Goal: Task Accomplishment & Management: Use online tool/utility

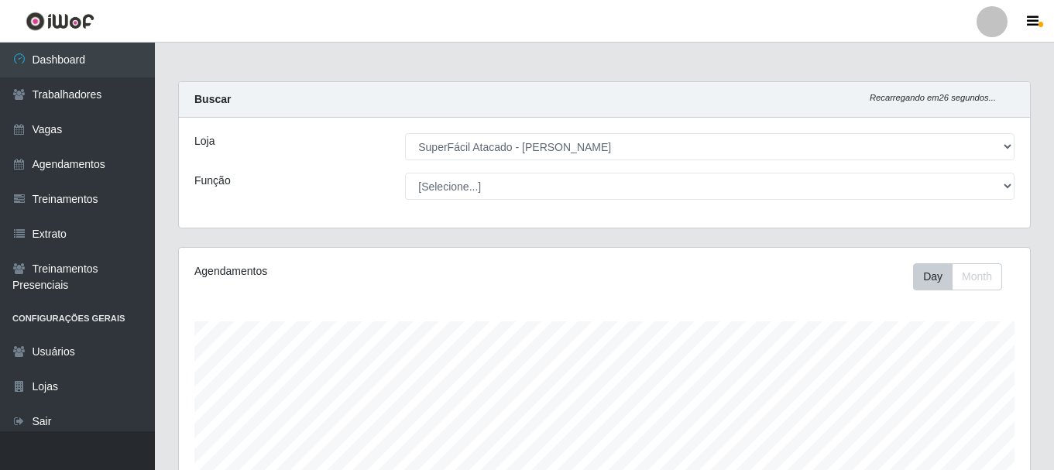
select select "399"
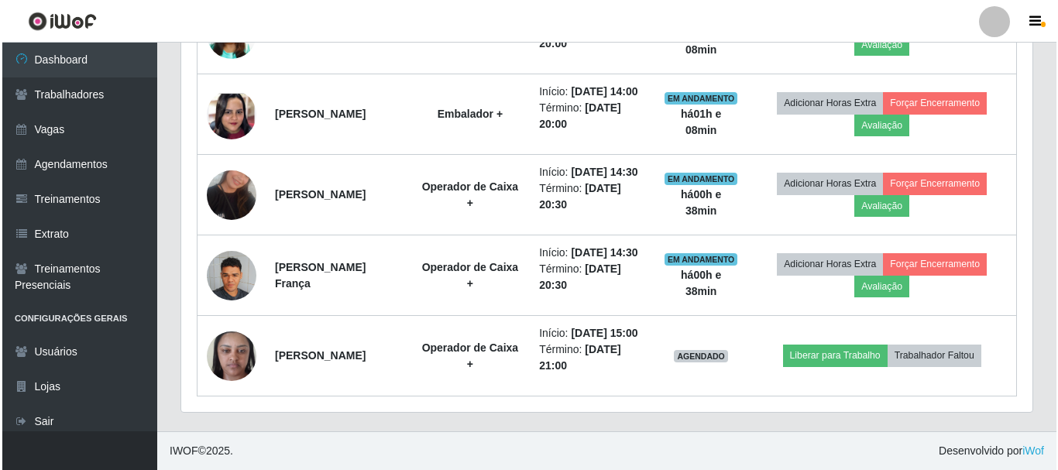
scroll to position [321, 851]
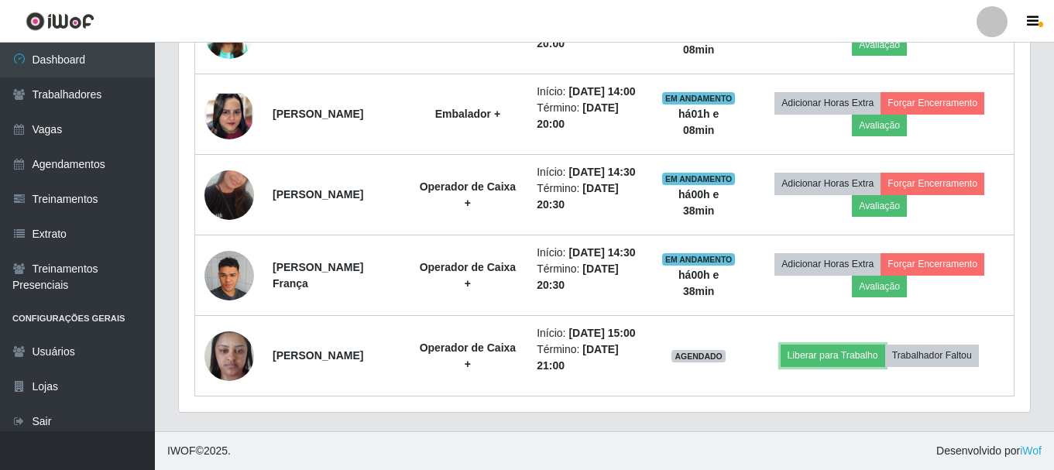
click at [810, 345] on button "Liberar para Trabalho" at bounding box center [832, 356] width 105 height 22
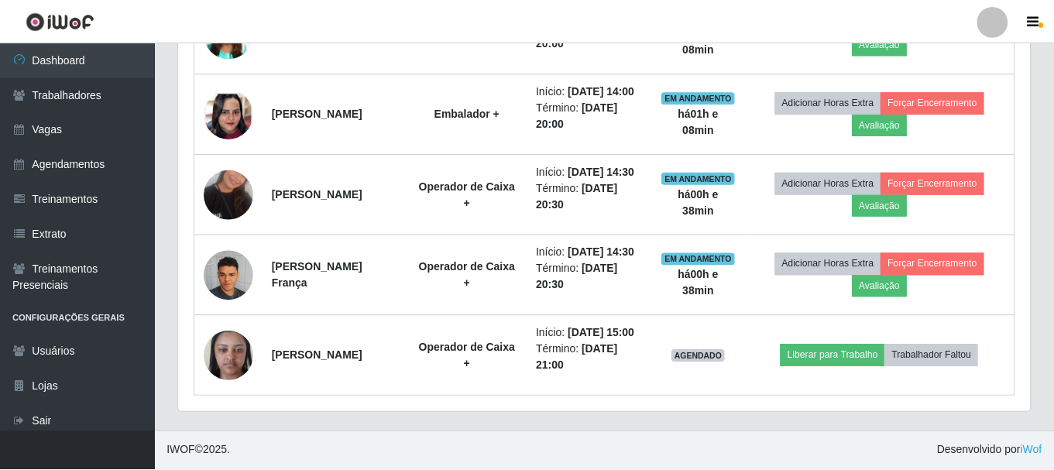
scroll to position [321, 843]
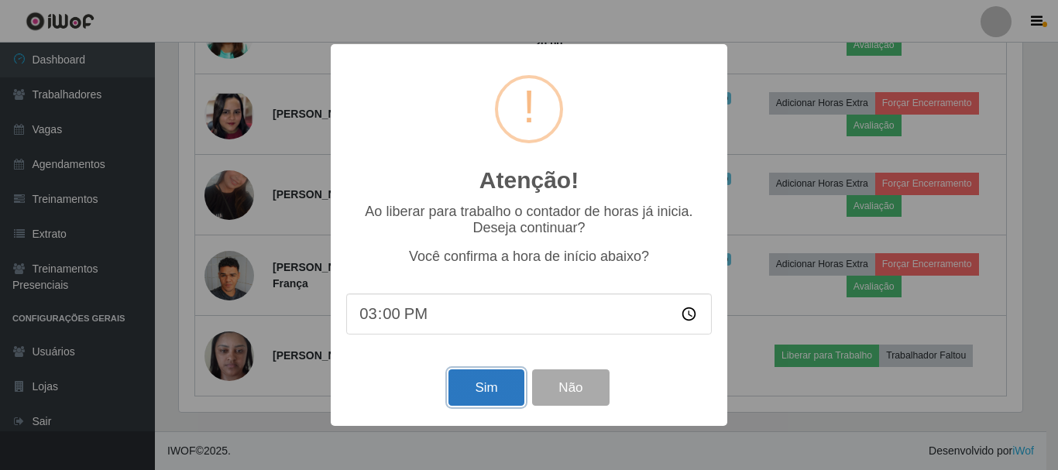
click at [492, 395] on button "Sim" at bounding box center [485, 387] width 75 height 36
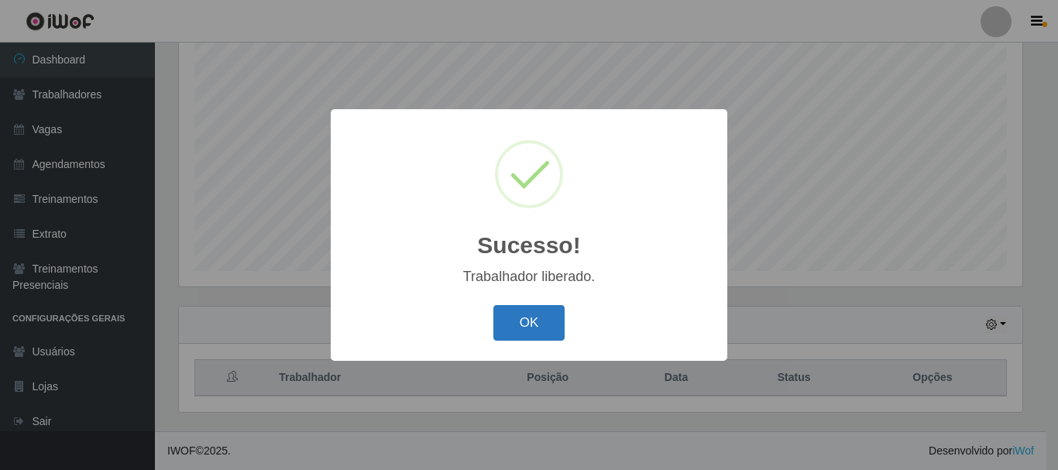
click at [524, 332] on button "OK" at bounding box center [529, 323] width 72 height 36
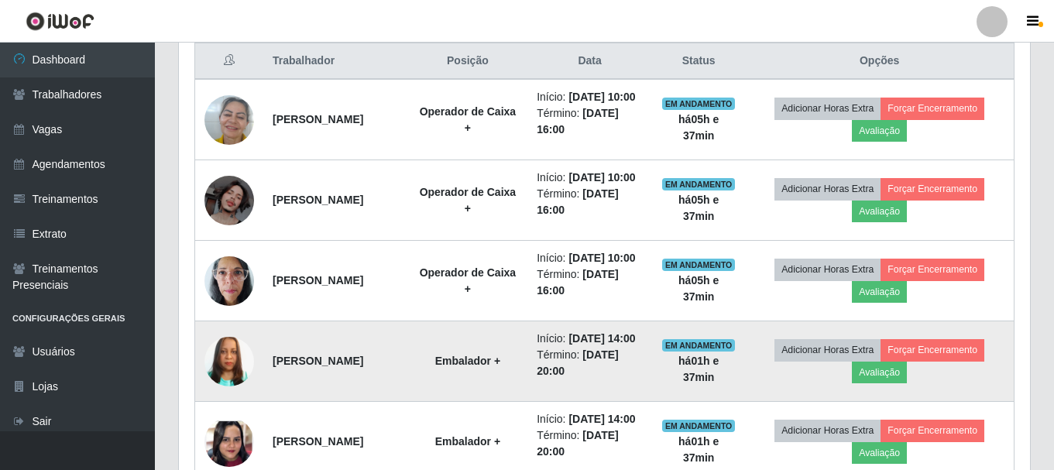
scroll to position [697, 0]
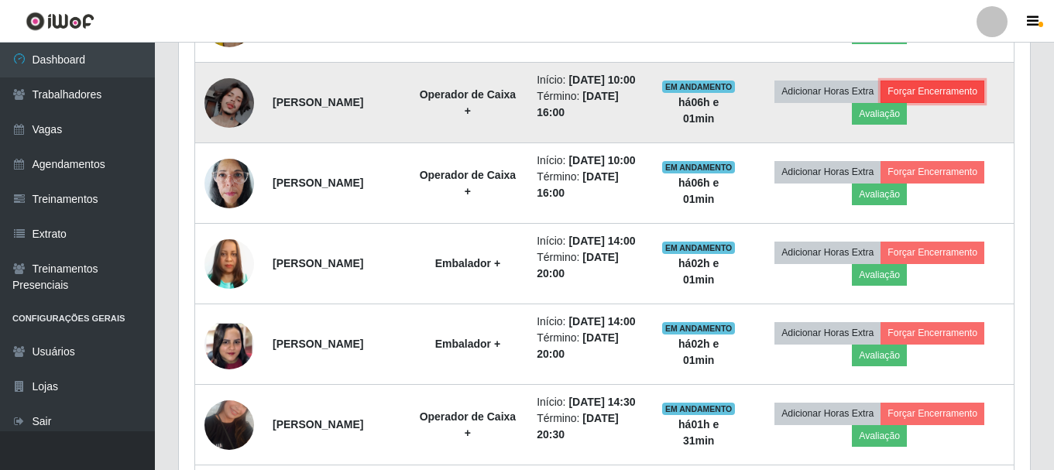
click at [934, 102] on button "Forçar Encerramento" at bounding box center [932, 92] width 104 height 22
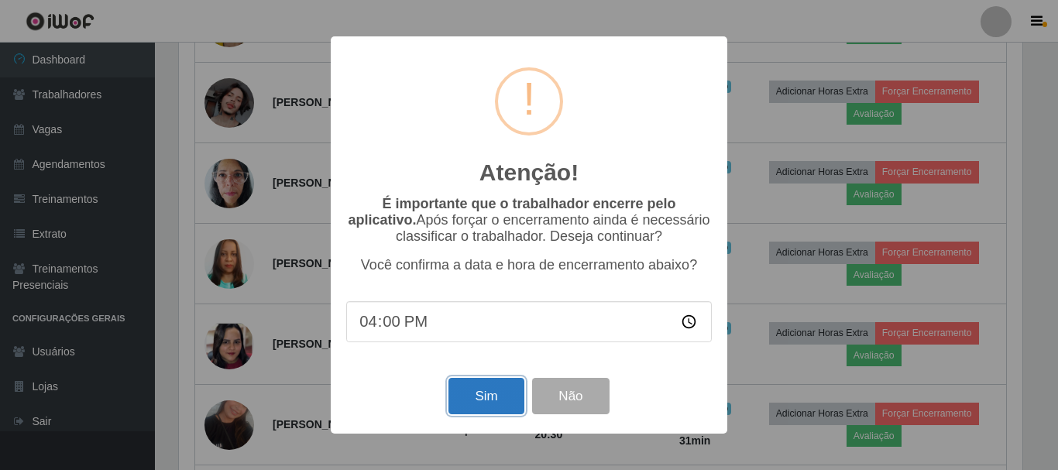
click at [478, 402] on button "Sim" at bounding box center [485, 396] width 75 height 36
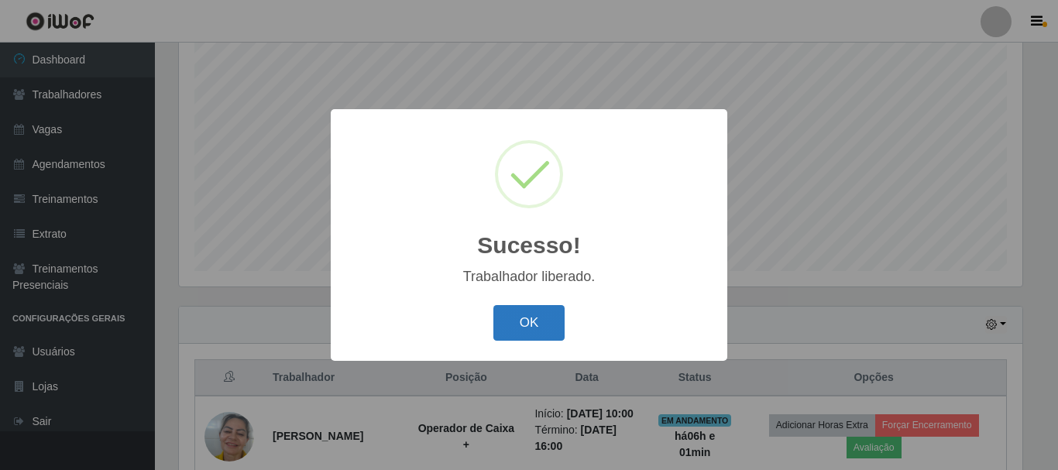
click at [539, 317] on button "OK" at bounding box center [529, 323] width 72 height 36
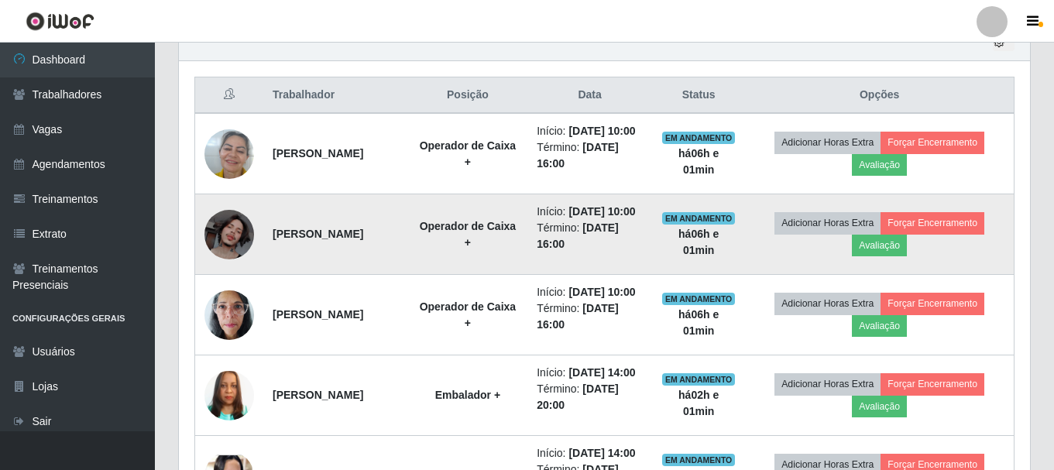
scroll to position [592, 0]
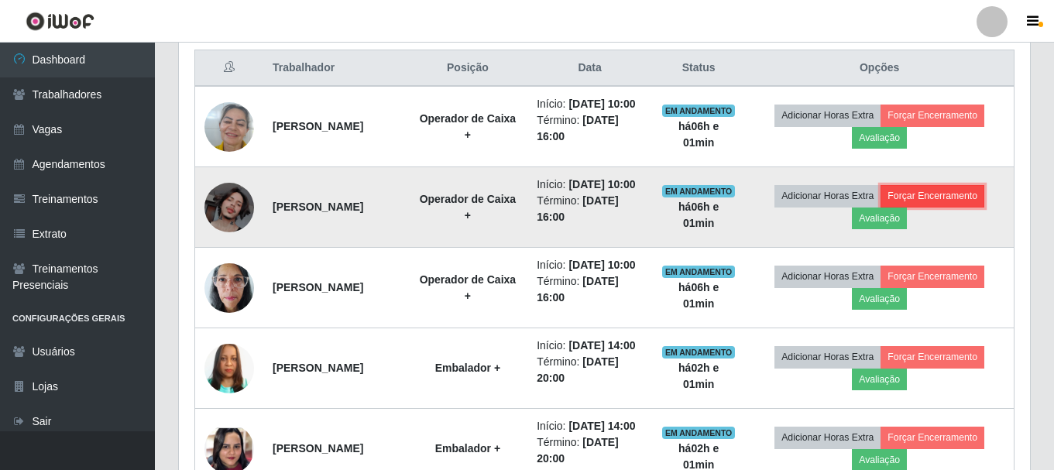
click at [955, 207] on button "Forçar Encerramento" at bounding box center [932, 196] width 104 height 22
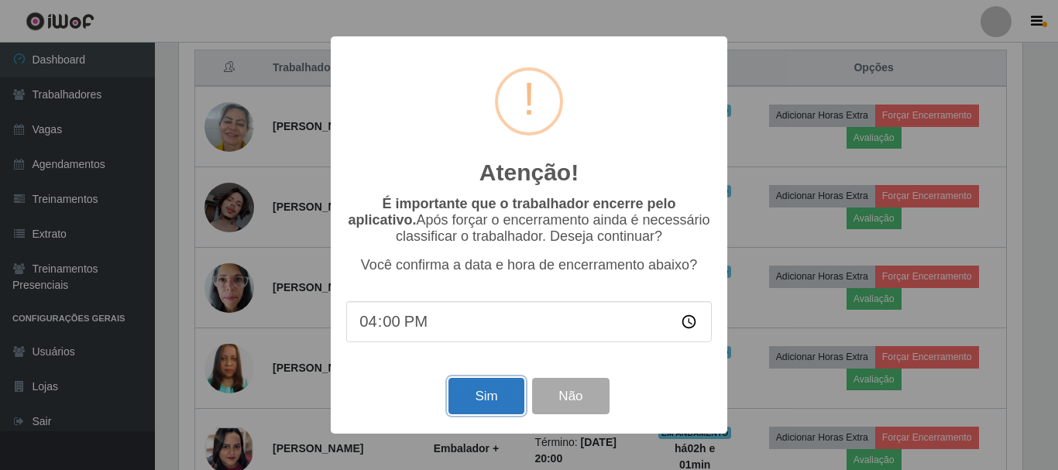
click at [491, 405] on button "Sim" at bounding box center [485, 396] width 75 height 36
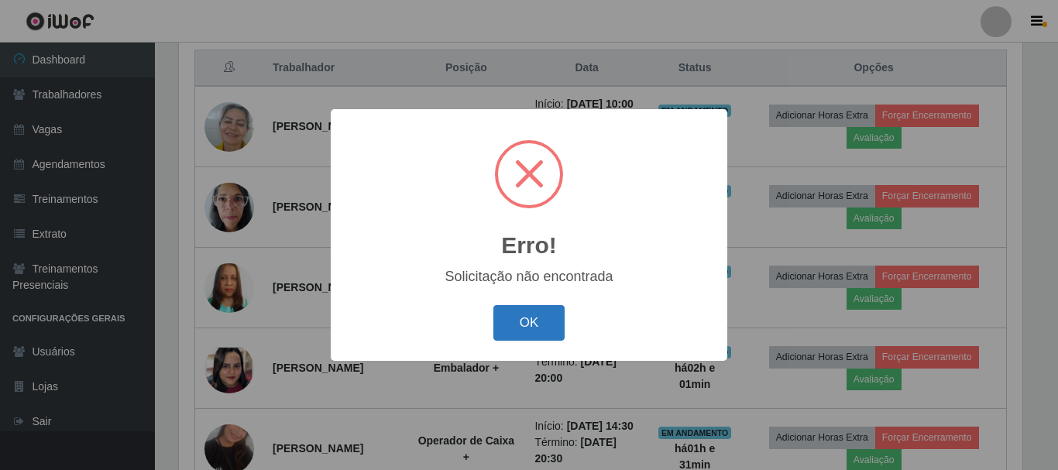
click at [541, 327] on button "OK" at bounding box center [529, 323] width 72 height 36
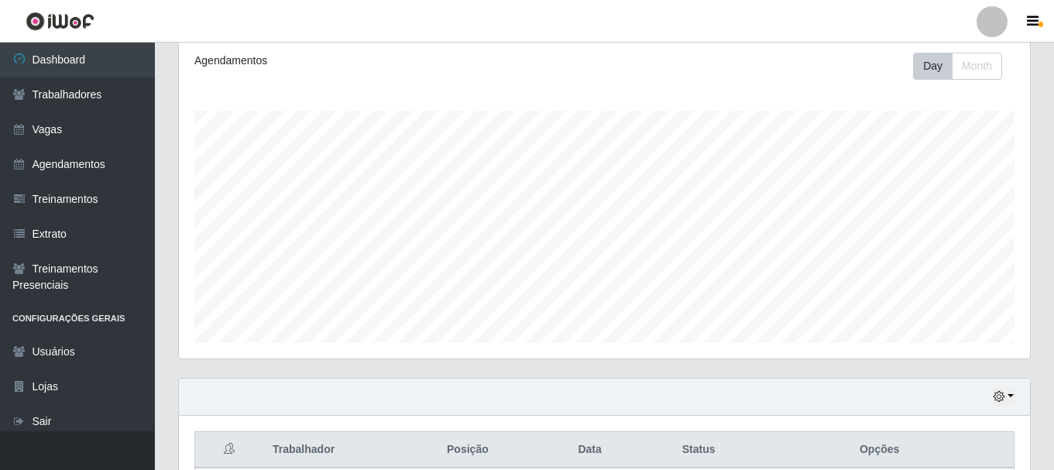
scroll to position [0, 0]
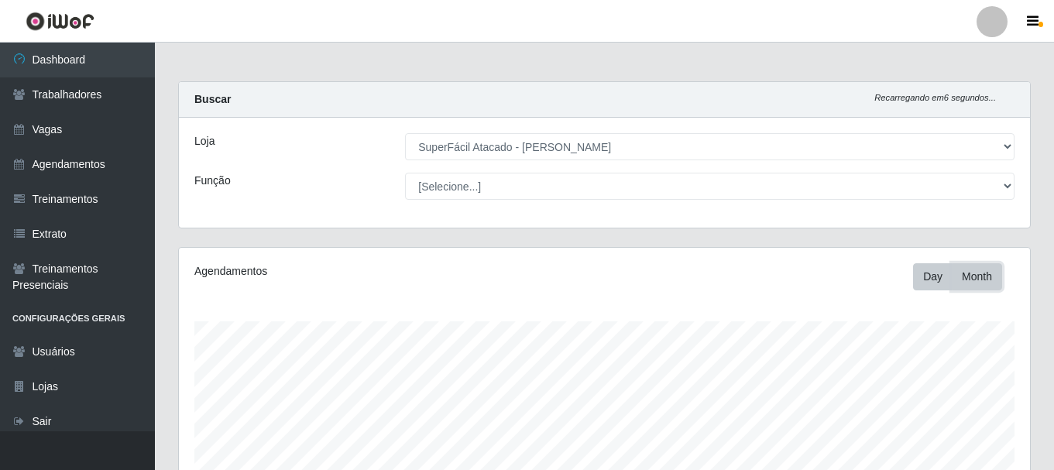
drag, startPoint x: 985, startPoint y: 284, endPoint x: 925, endPoint y: 313, distance: 66.1
click at [985, 285] on button "Month" at bounding box center [976, 276] width 50 height 27
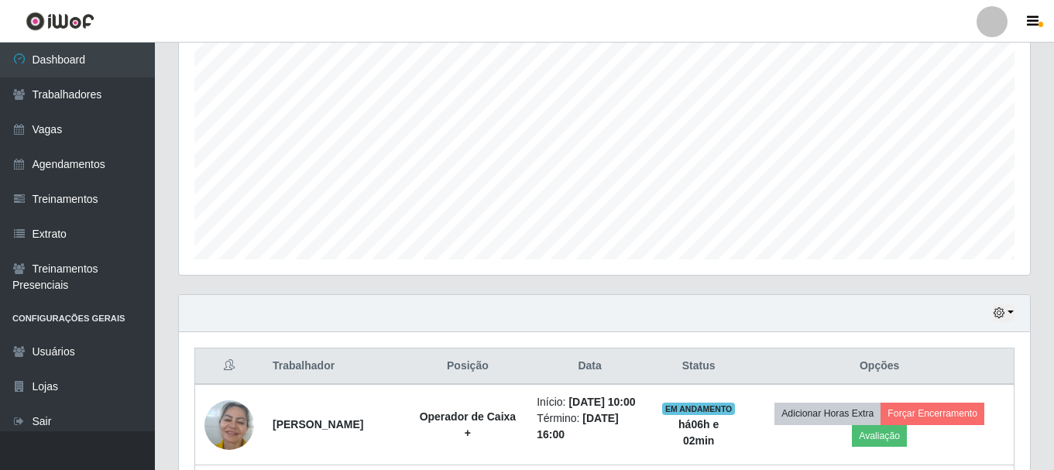
scroll to position [77, 0]
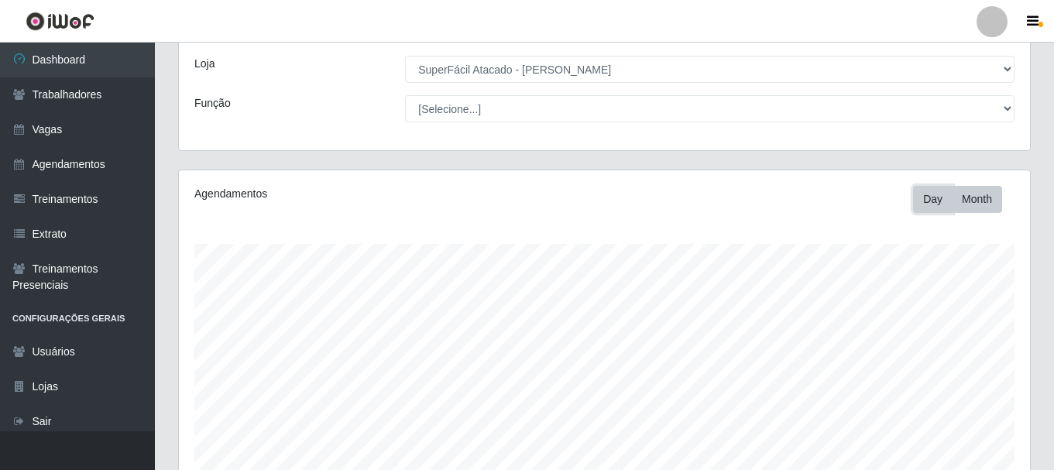
click at [927, 211] on button "Day" at bounding box center [932, 199] width 39 height 27
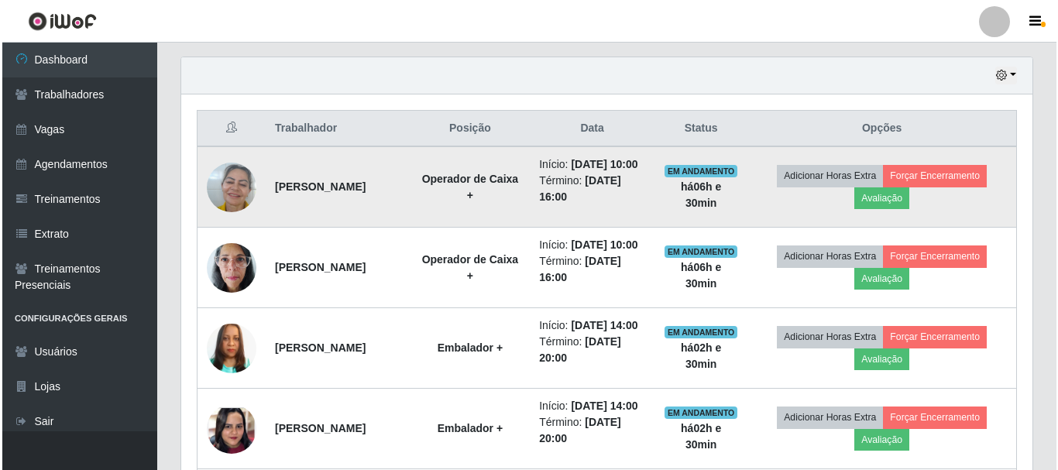
scroll to position [465, 0]
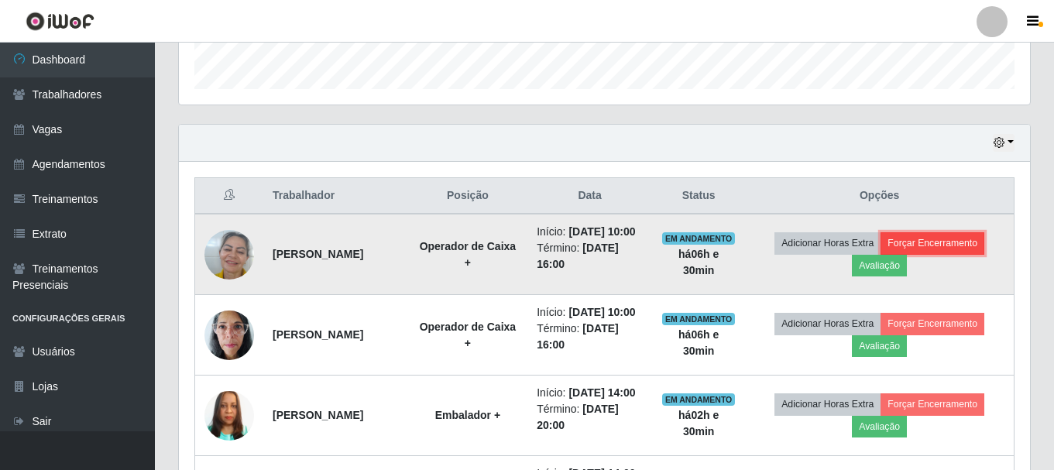
click at [952, 246] on button "Forçar Encerramento" at bounding box center [932, 243] width 104 height 22
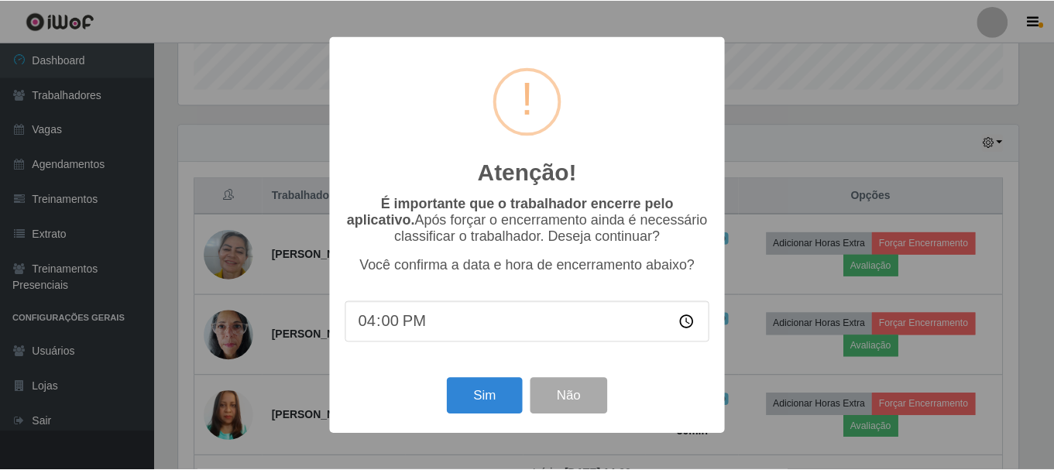
scroll to position [321, 843]
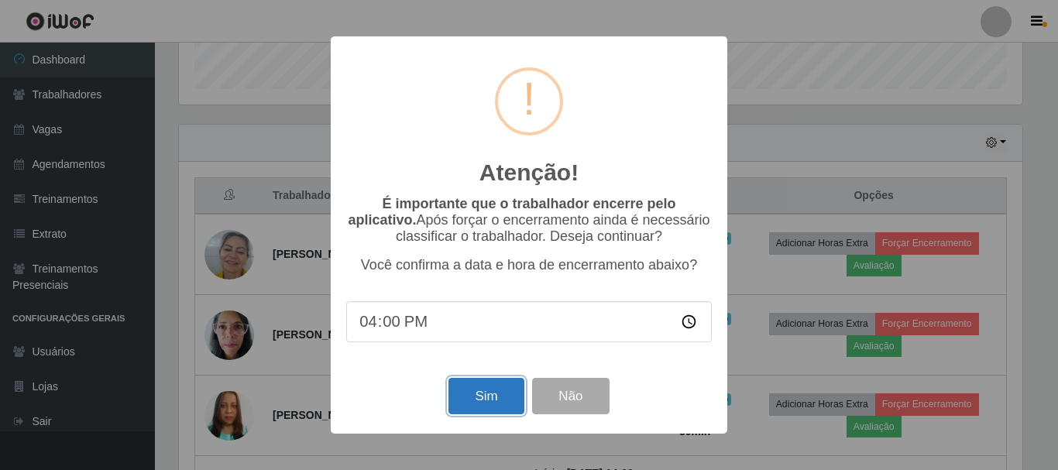
click at [484, 399] on button "Sim" at bounding box center [485, 396] width 75 height 36
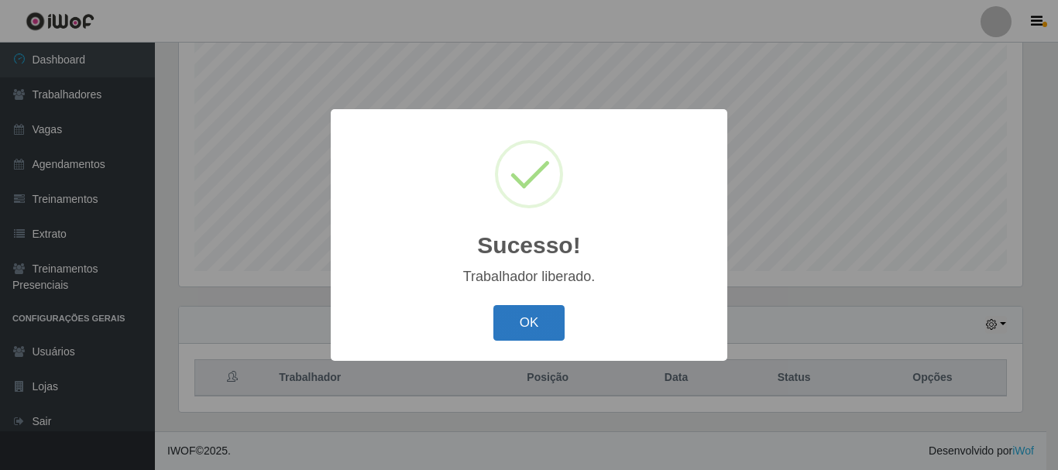
click at [525, 333] on button "OK" at bounding box center [529, 323] width 72 height 36
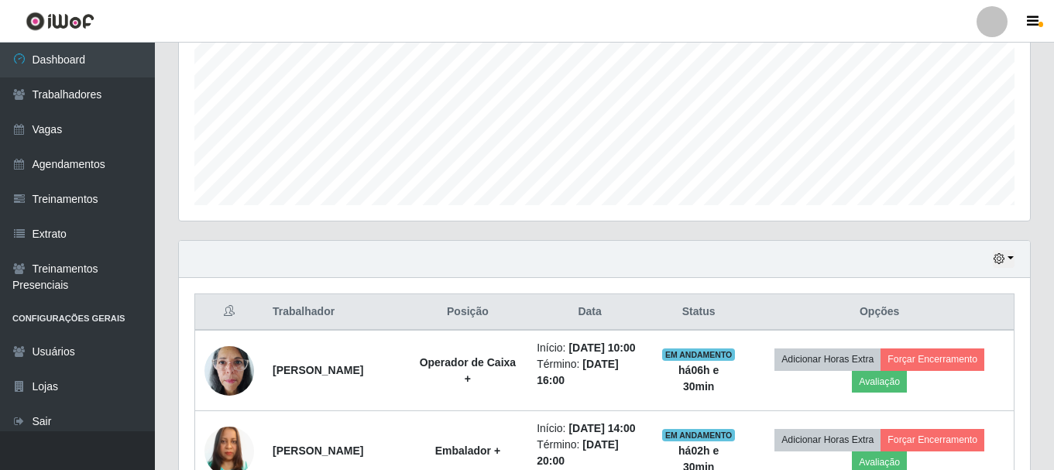
scroll to position [437, 0]
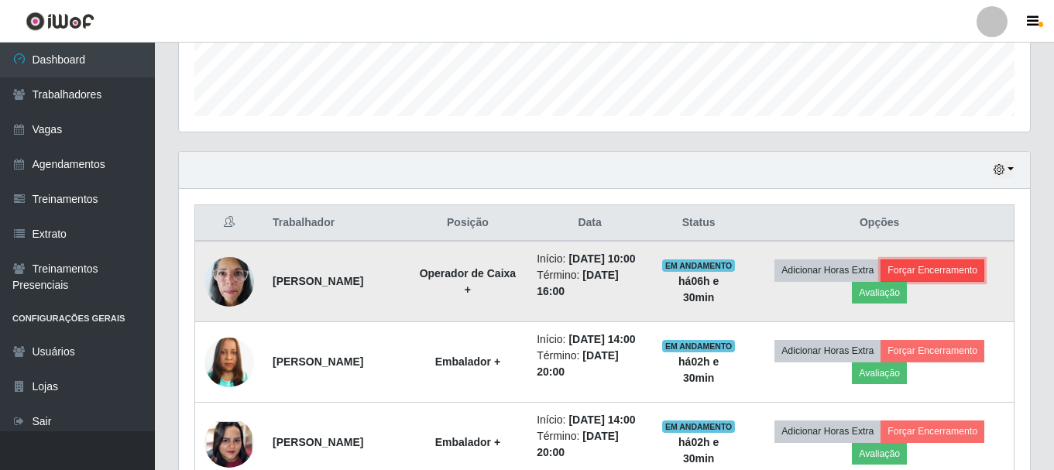
click at [948, 277] on button "Forçar Encerramento" at bounding box center [932, 270] width 104 height 22
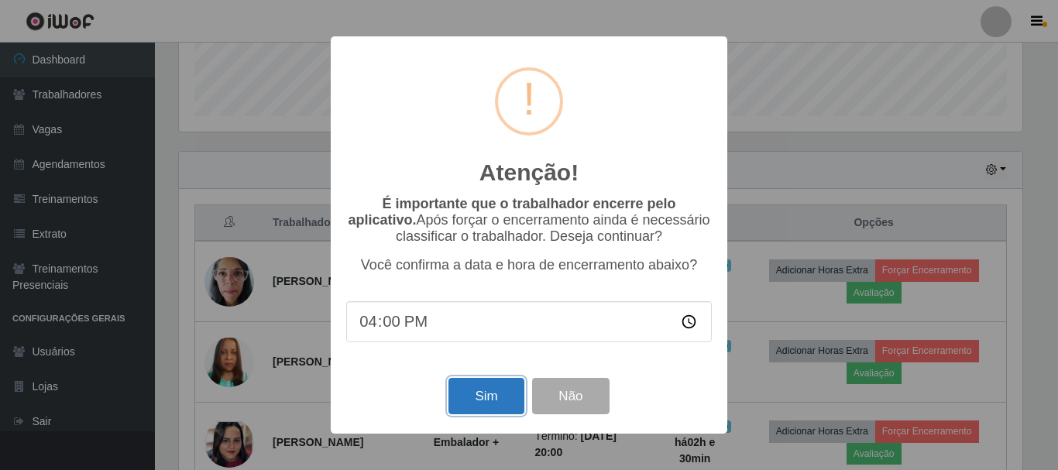
click at [501, 398] on button "Sim" at bounding box center [485, 396] width 75 height 36
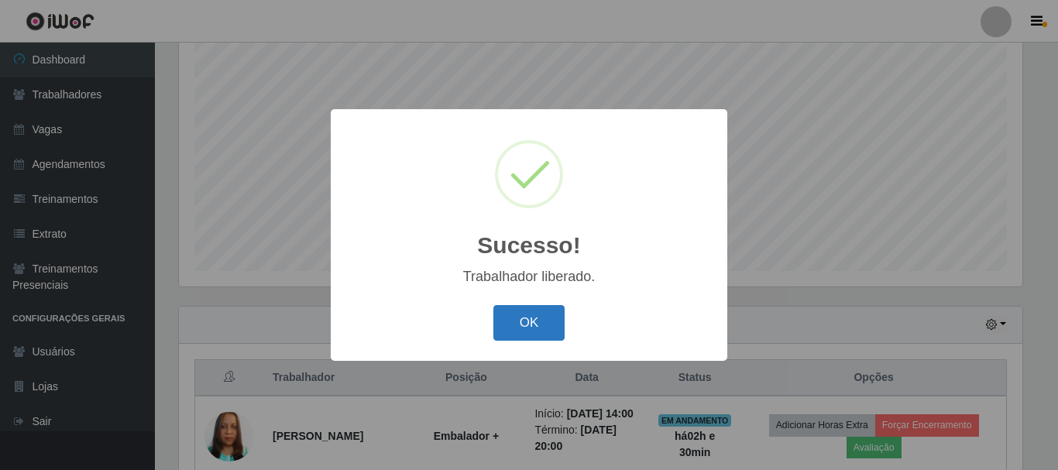
click at [530, 328] on button "OK" at bounding box center [529, 323] width 72 height 36
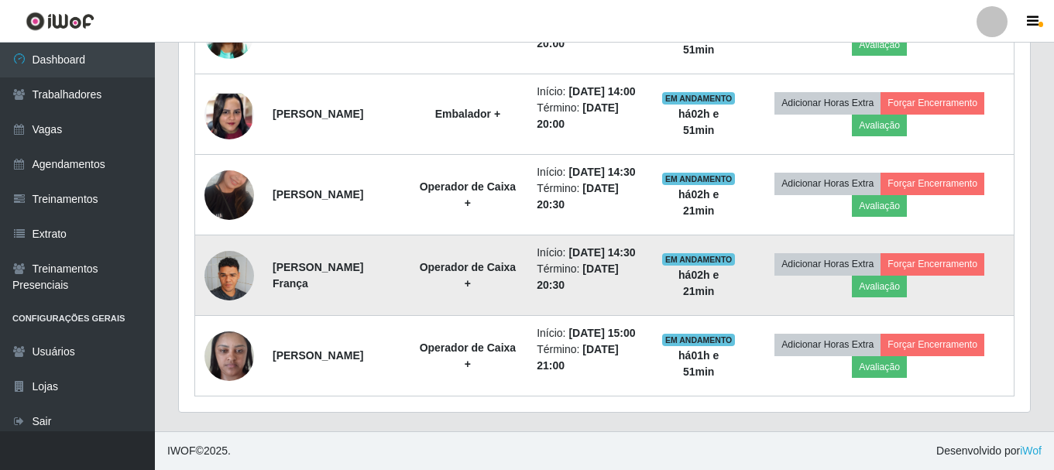
scroll to position [689, 0]
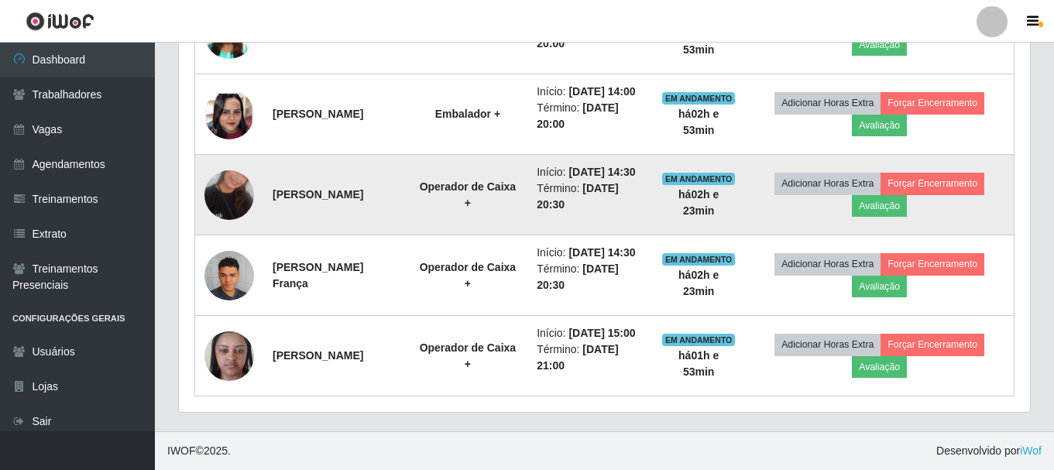
click at [377, 235] on td "[PERSON_NAME]" at bounding box center [335, 195] width 145 height 81
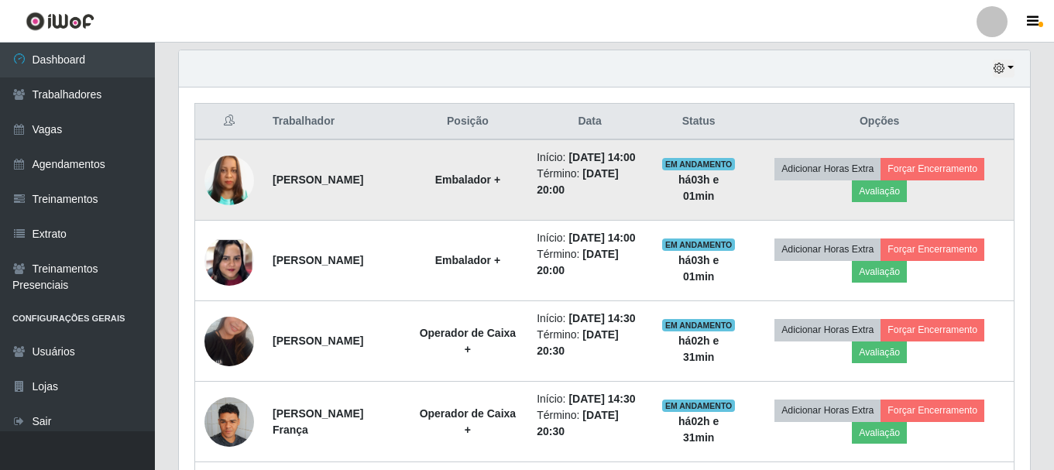
scroll to position [542, 0]
